Goal: Information Seeking & Learning: Learn about a topic

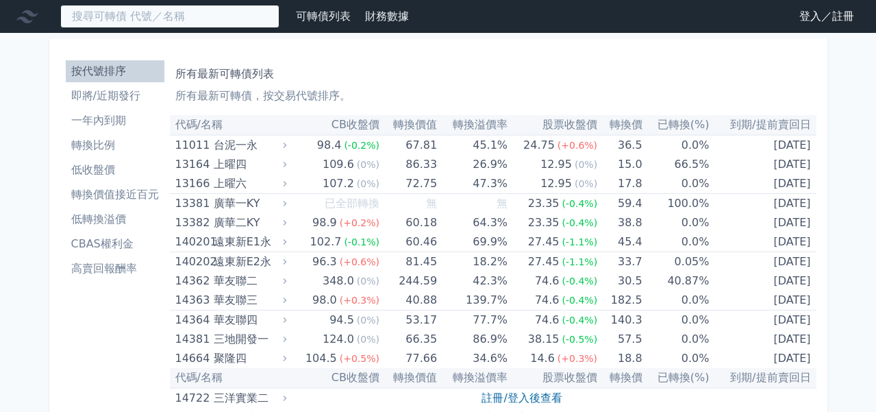
click at [168, 8] on input at bounding box center [169, 16] width 219 height 23
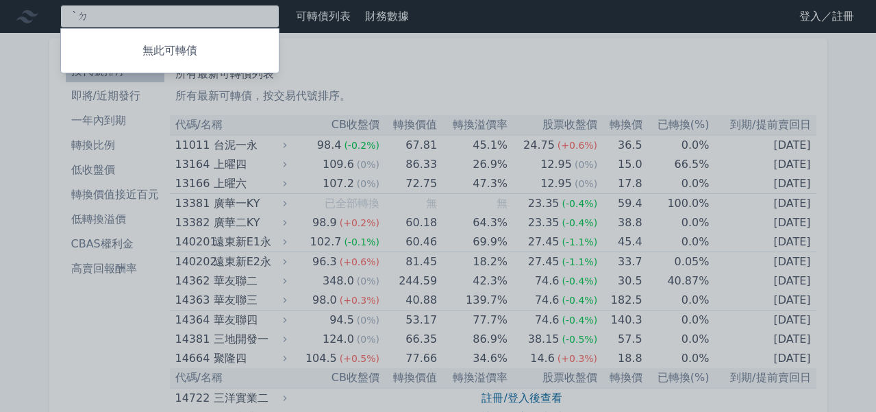
type input "ˋ"
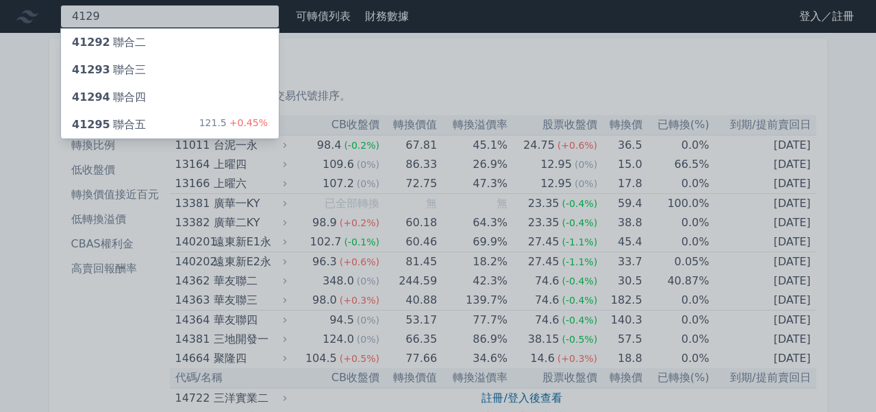
type input "4129"
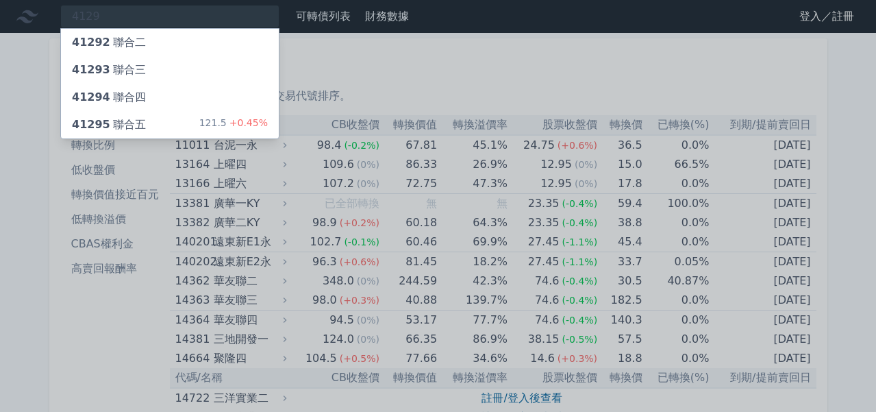
click at [150, 47] on div "41292 聯合二" at bounding box center [170, 42] width 218 height 27
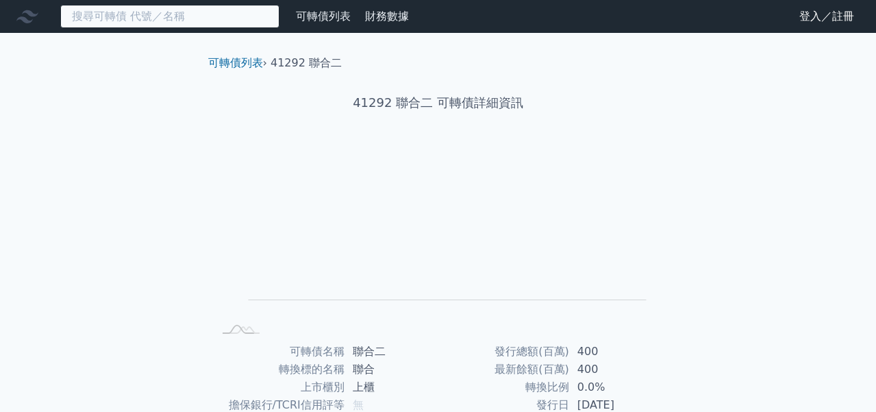
click at [197, 15] on input at bounding box center [169, 16] width 219 height 23
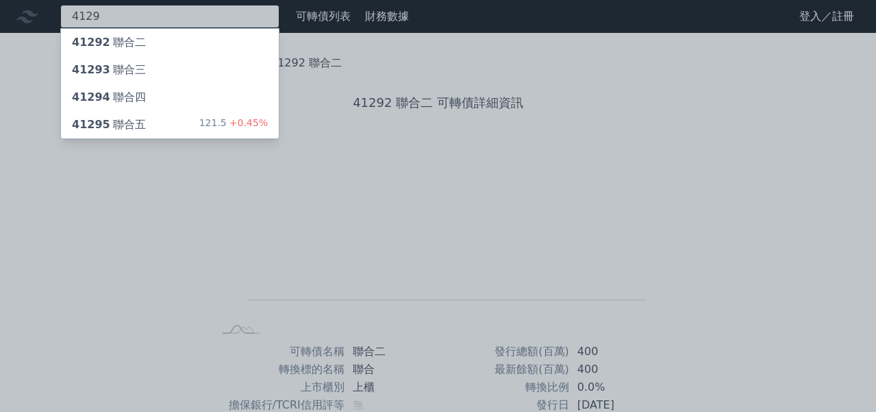
type input "4129"
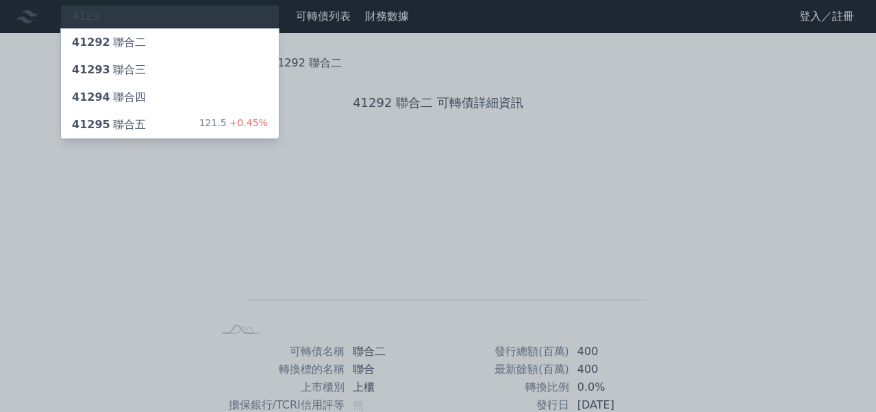
click at [197, 77] on div "41293 聯合三" at bounding box center [170, 69] width 218 height 27
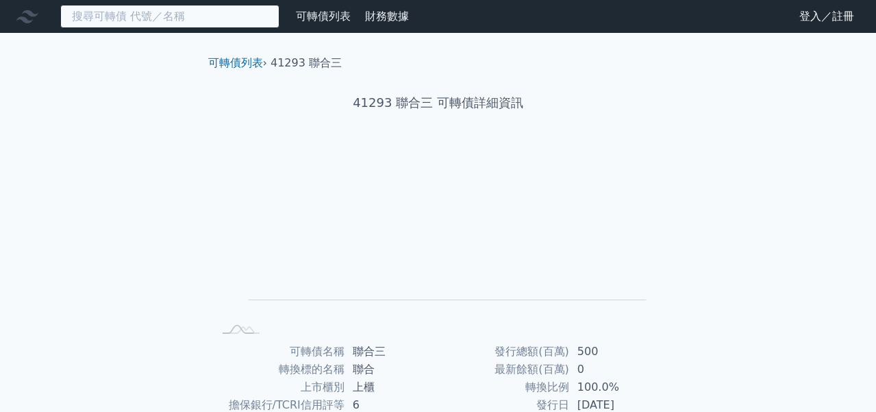
click at [138, 23] on input at bounding box center [169, 16] width 219 height 23
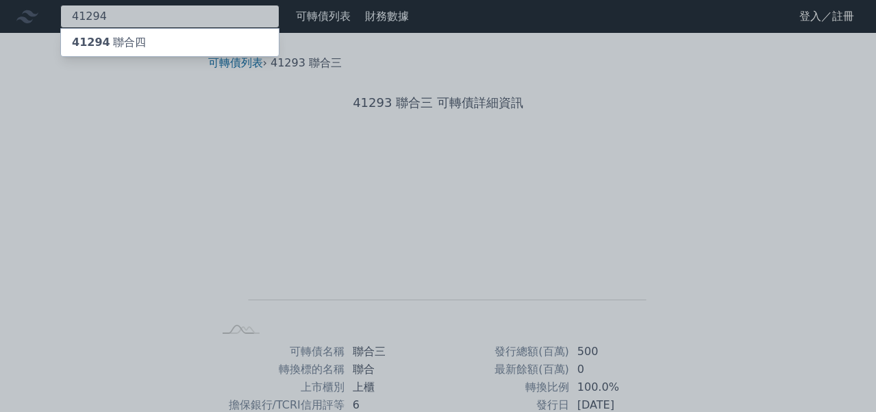
type input "41294"
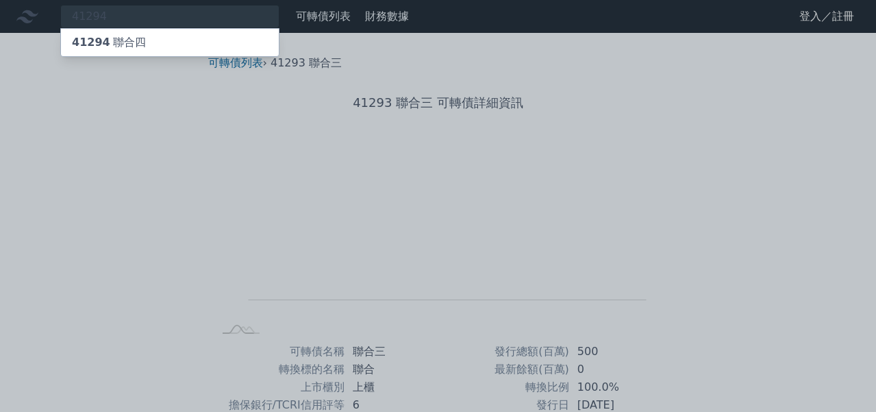
click at [144, 51] on div "41294 聯合四" at bounding box center [170, 42] width 218 height 27
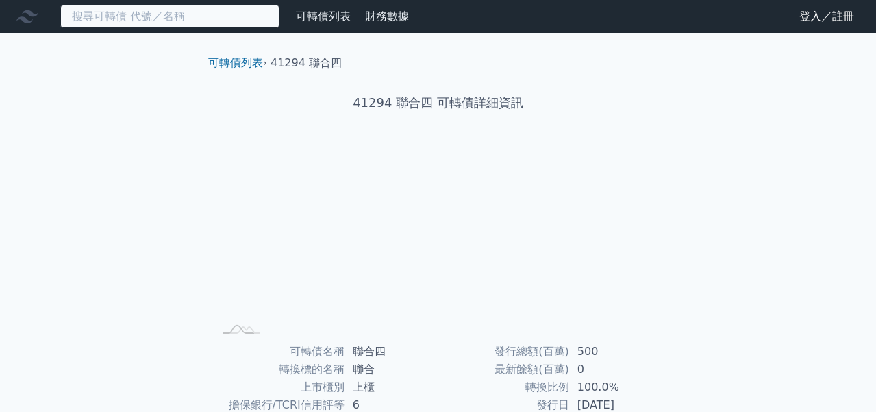
click at [229, 18] on input at bounding box center [169, 16] width 219 height 23
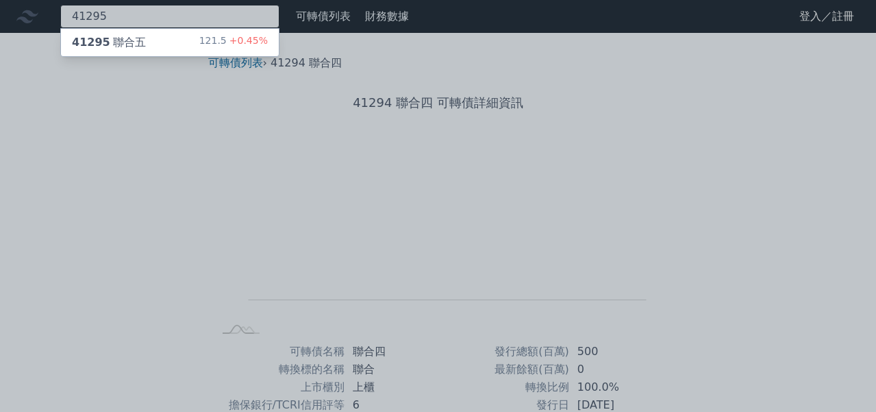
type input "41295"
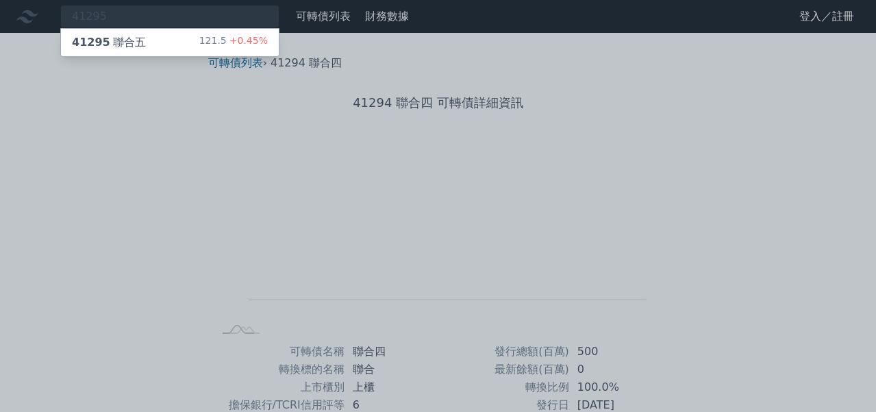
click at [229, 47] on div "121.5 +0.45%" at bounding box center [233, 42] width 69 height 16
